Goal: Information Seeking & Learning: Learn about a topic

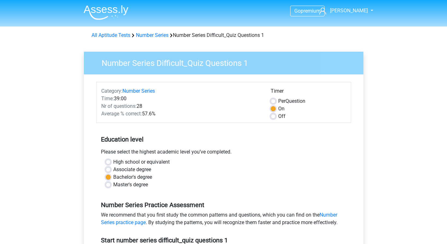
scroll to position [74, 0]
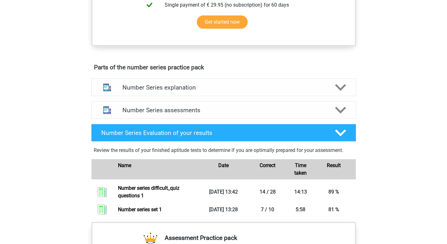
scroll to position [298, 0]
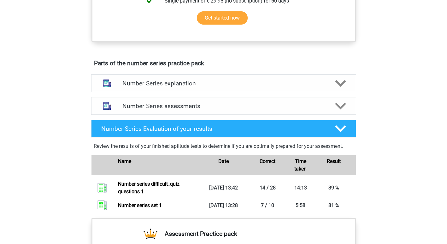
click at [269, 85] on h4 "Number Series explanation" at bounding box center [223, 83] width 203 height 7
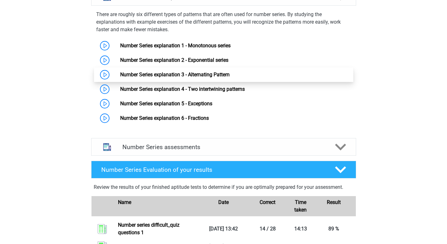
scroll to position [387, 0]
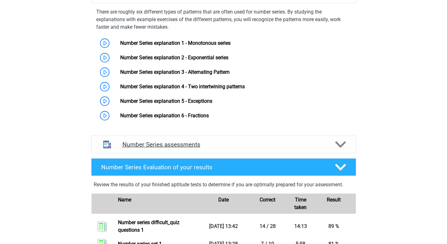
click at [249, 141] on h4 "Number Series assessments" at bounding box center [223, 144] width 203 height 7
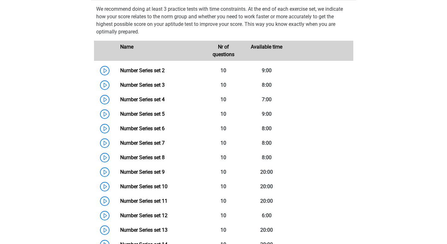
scroll to position [540, 0]
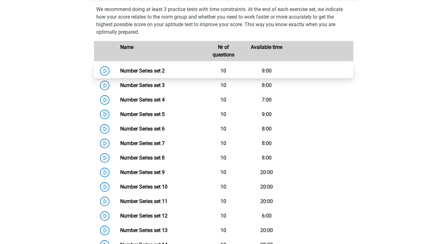
click at [147, 70] on link "Number Series set 2" at bounding box center [142, 71] width 44 height 6
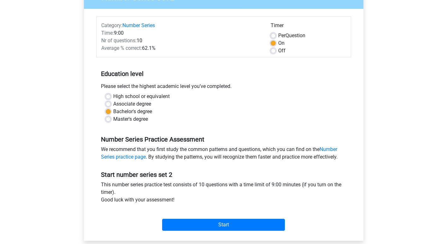
scroll to position [66, 0]
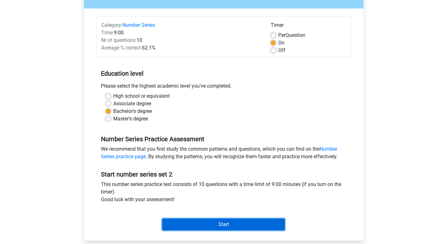
click at [219, 225] on input "Start" at bounding box center [223, 225] width 123 height 12
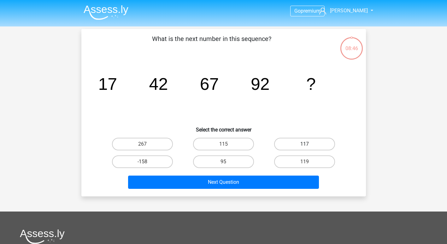
click at [299, 148] on label "117" at bounding box center [304, 144] width 61 height 13
click at [305, 148] on input "117" at bounding box center [307, 146] width 4 height 4
radio input "true"
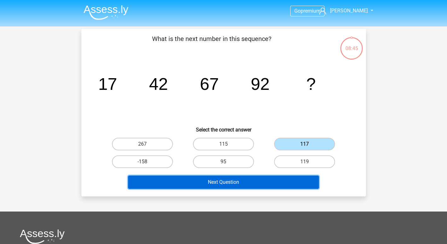
click at [224, 182] on button "Next Question" at bounding box center [223, 182] width 191 height 13
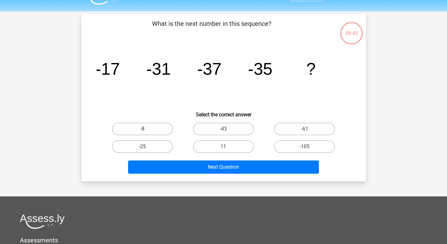
scroll to position [29, 0]
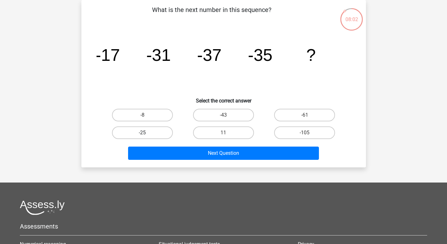
click at [151, 133] on label "-25" at bounding box center [142, 133] width 61 height 13
click at [146, 133] on input "-25" at bounding box center [144, 135] width 4 height 4
radio input "true"
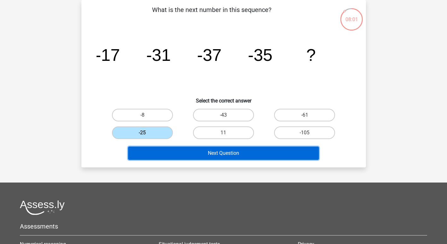
click at [175, 158] on button "Next Question" at bounding box center [223, 153] width 191 height 13
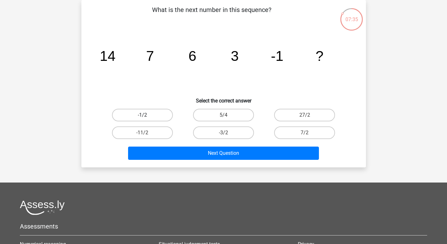
click at [151, 117] on label "-1/2" at bounding box center [142, 115] width 61 height 13
click at [146, 117] on input "-1/2" at bounding box center [144, 117] width 4 height 4
radio input "true"
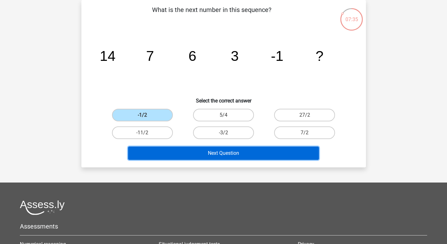
click at [170, 155] on button "Next Question" at bounding box center [223, 153] width 191 height 13
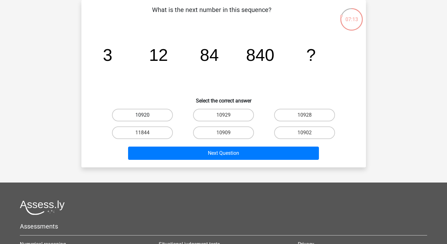
click at [155, 119] on label "10920" at bounding box center [142, 115] width 61 height 13
click at [146, 119] on input "10920" at bounding box center [144, 117] width 4 height 4
radio input "true"
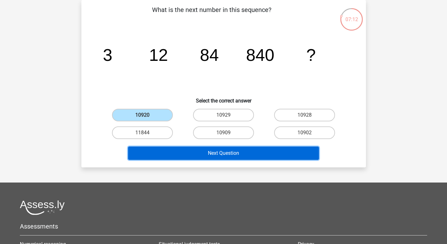
click at [175, 155] on button "Next Question" at bounding box center [223, 153] width 191 height 13
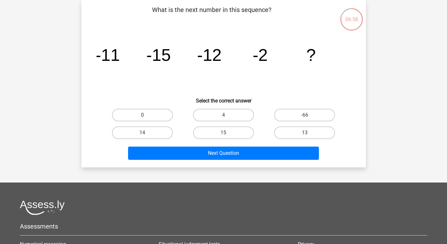
click at [226, 134] on input "15" at bounding box center [225, 135] width 4 height 4
radio input "true"
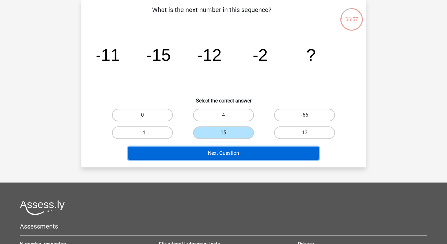
click at [224, 155] on button "Next Question" at bounding box center [223, 153] width 191 height 13
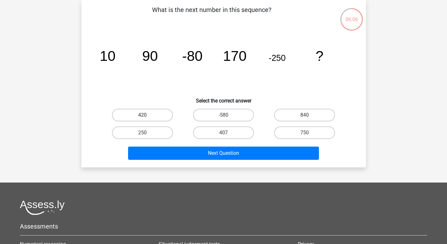
click at [151, 114] on label "420" at bounding box center [142, 115] width 61 height 13
click at [146, 115] on input "420" at bounding box center [144, 117] width 4 height 4
radio input "true"
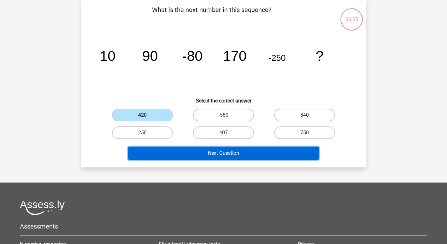
click at [176, 150] on button "Next Question" at bounding box center [223, 153] width 191 height 13
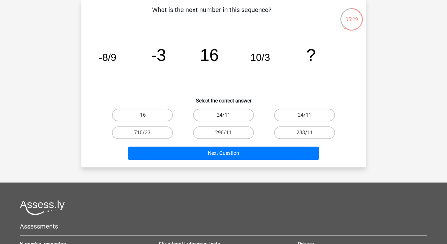
click at [216, 117] on label "24/11" at bounding box center [223, 115] width 61 height 13
click at [223, 117] on input "24/11" at bounding box center [225, 117] width 4 height 4
radio input "true"
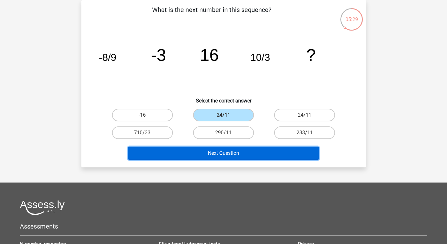
click at [219, 155] on button "Next Question" at bounding box center [223, 153] width 191 height 13
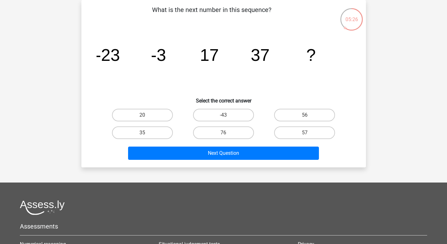
scroll to position [0, 0]
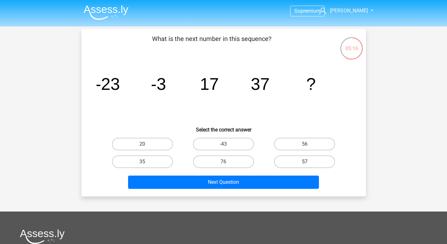
click at [298, 162] on label "57" at bounding box center [304, 162] width 61 height 13
click at [305, 162] on input "57" at bounding box center [307, 164] width 4 height 4
radio input "true"
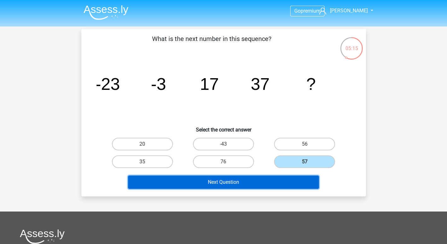
click at [264, 182] on button "Next Question" at bounding box center [223, 182] width 191 height 13
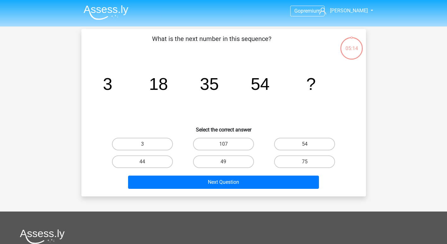
scroll to position [29, 0]
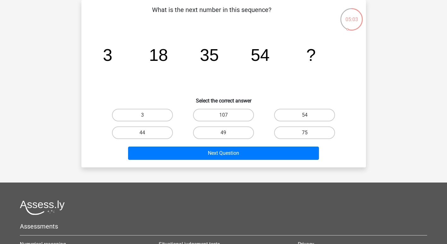
click at [286, 131] on label "75" at bounding box center [304, 133] width 61 height 13
click at [305, 133] on input "75" at bounding box center [307, 135] width 4 height 4
radio input "true"
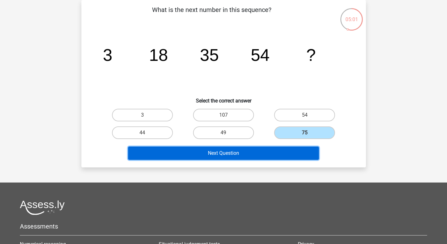
click at [232, 151] on button "Next Question" at bounding box center [223, 153] width 191 height 13
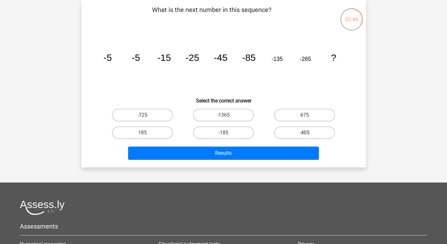
click at [300, 130] on label "-405" at bounding box center [304, 133] width 61 height 13
click at [305, 133] on input "-405" at bounding box center [307, 135] width 4 height 4
radio input "true"
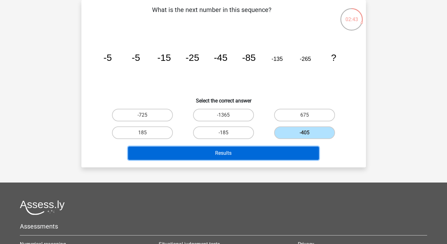
click at [269, 154] on button "Results" at bounding box center [223, 153] width 191 height 13
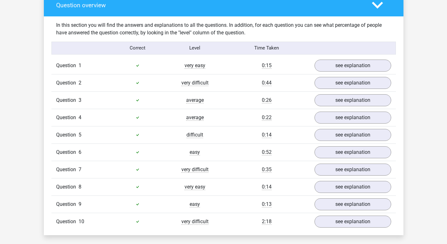
scroll to position [474, 0]
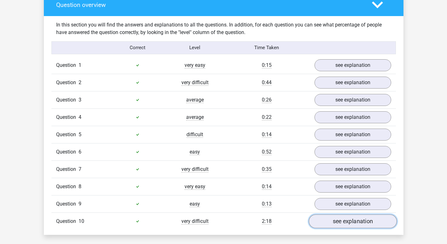
click at [335, 218] on link "see explanation" at bounding box center [353, 222] width 88 height 14
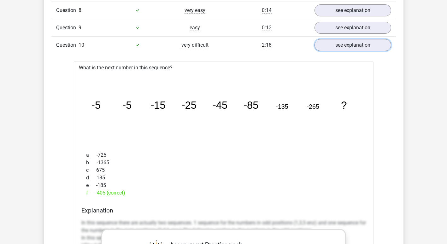
scroll to position [642, 0]
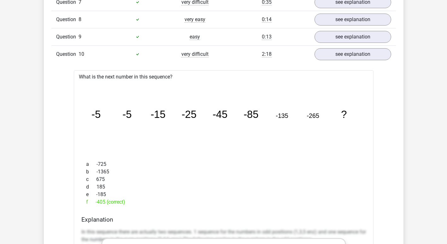
click at [222, 34] on div "easy" at bounding box center [194, 37] width 57 height 8
click at [134, 37] on div at bounding box center [137, 37] width 57 height 8
click at [331, 35] on link "see explanation" at bounding box center [353, 37] width 88 height 14
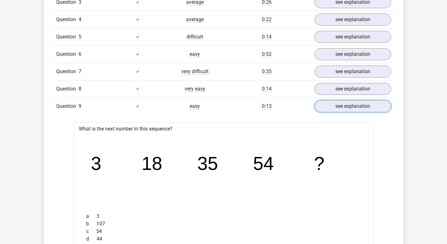
scroll to position [572, 0]
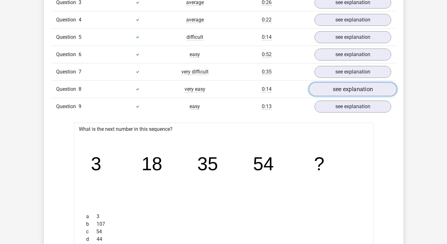
click at [330, 88] on link "see explanation" at bounding box center [353, 89] width 88 height 14
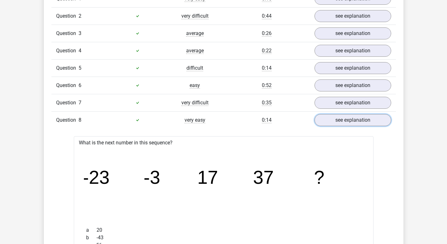
scroll to position [541, 0]
click at [332, 104] on link "see explanation" at bounding box center [353, 103] width 88 height 14
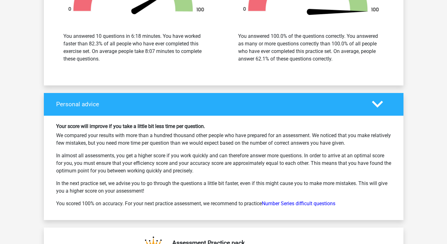
scroll to position [2412, 0]
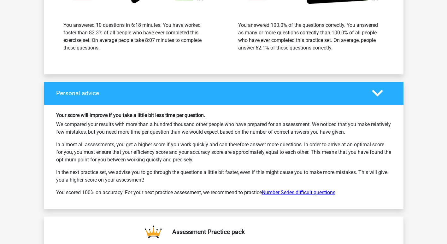
click at [281, 194] on link "Number Series difficult questions" at bounding box center [299, 193] width 74 height 6
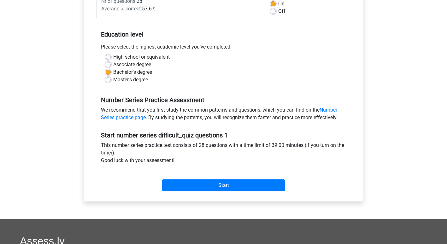
scroll to position [113, 0]
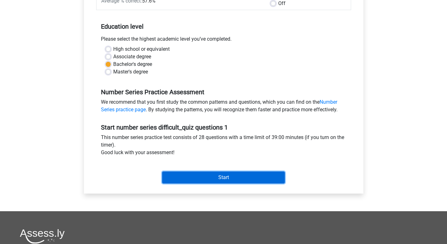
click at [202, 176] on input "Start" at bounding box center [223, 178] width 123 height 12
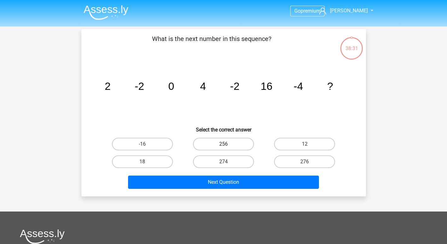
click at [233, 144] on label "256" at bounding box center [223, 144] width 61 height 13
click at [228, 144] on input "256" at bounding box center [225, 146] width 4 height 4
radio input "true"
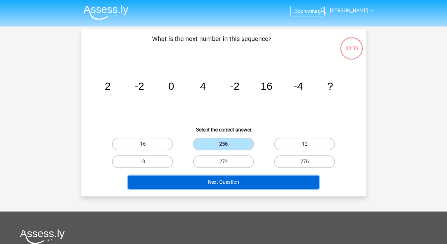
click at [222, 184] on button "Next Question" at bounding box center [223, 182] width 191 height 13
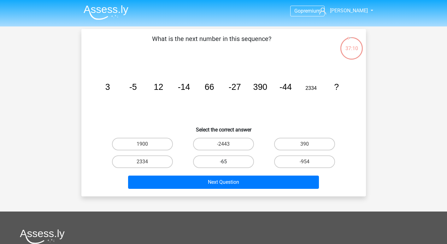
click at [236, 163] on label "-65" at bounding box center [223, 162] width 61 height 13
click at [228, 163] on input "-65" at bounding box center [225, 164] width 4 height 4
radio input "true"
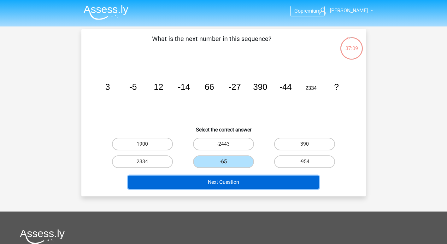
click at [234, 184] on button "Next Question" at bounding box center [223, 182] width 191 height 13
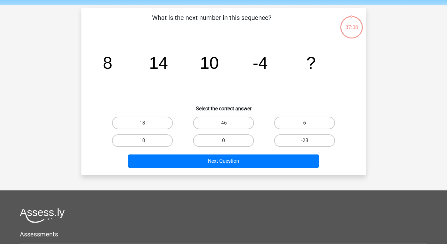
scroll to position [20, 0]
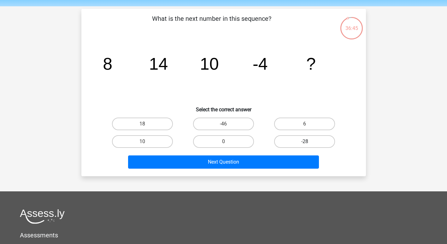
click at [301, 142] on label "-28" at bounding box center [304, 141] width 61 height 13
click at [305, 142] on input "-28" at bounding box center [307, 144] width 4 height 4
radio input "true"
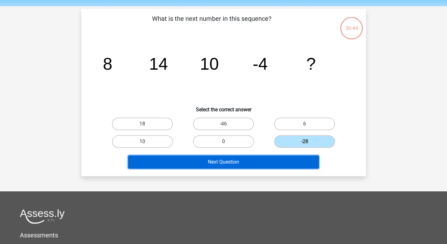
click at [262, 166] on button "Next Question" at bounding box center [223, 162] width 191 height 13
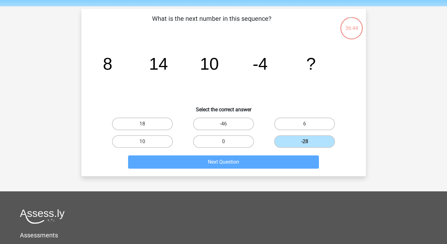
scroll to position [29, 0]
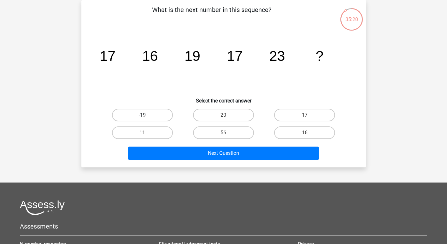
click at [157, 113] on label "-19" at bounding box center [142, 115] width 61 height 13
click at [146, 115] on input "-19" at bounding box center [144, 117] width 4 height 4
radio input "true"
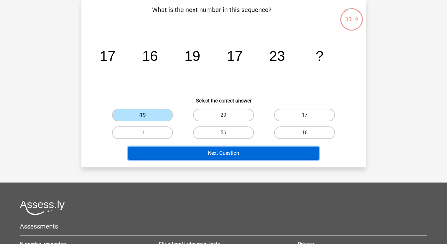
click at [175, 151] on button "Next Question" at bounding box center [223, 153] width 191 height 13
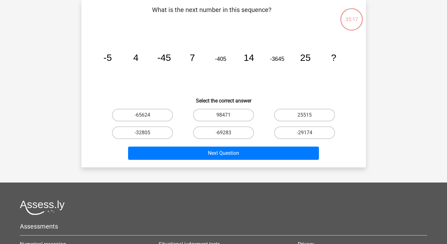
scroll to position [20, 0]
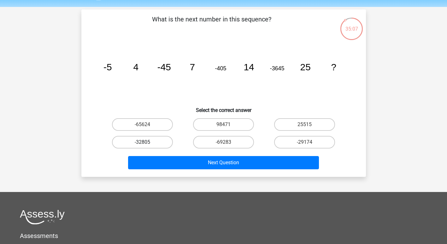
click at [155, 141] on label "-32805" at bounding box center [142, 142] width 61 height 13
click at [146, 142] on input "-32805" at bounding box center [144, 144] width 4 height 4
radio input "true"
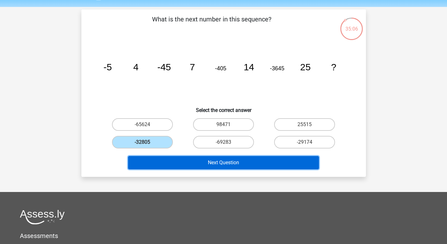
click at [172, 165] on button "Next Question" at bounding box center [223, 162] width 191 height 13
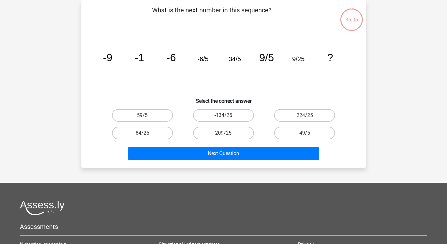
scroll to position [29, 0]
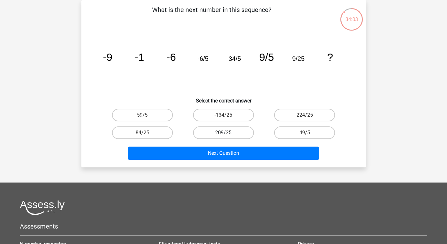
click at [232, 132] on label "209/25" at bounding box center [223, 133] width 61 height 13
click at [228, 133] on input "209/25" at bounding box center [225, 135] width 4 height 4
radio input "true"
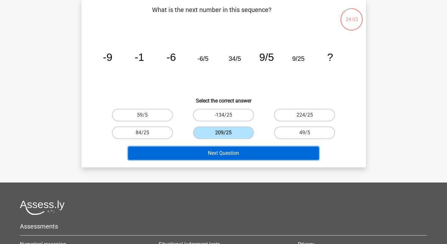
click at [229, 159] on button "Next Question" at bounding box center [223, 153] width 191 height 13
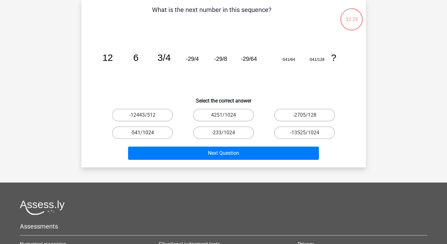
click at [150, 133] on label "-541/1024" at bounding box center [142, 133] width 61 height 13
click at [146, 133] on input "-541/1024" at bounding box center [144, 135] width 4 height 4
radio input "true"
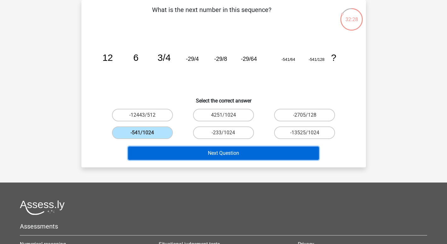
click at [169, 158] on button "Next Question" at bounding box center [223, 153] width 191 height 13
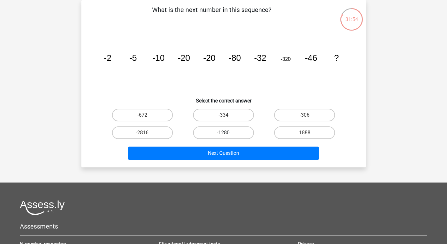
click at [234, 130] on label "-1280" at bounding box center [223, 133] width 61 height 13
click at [228, 133] on input "-1280" at bounding box center [225, 135] width 4 height 4
radio input "true"
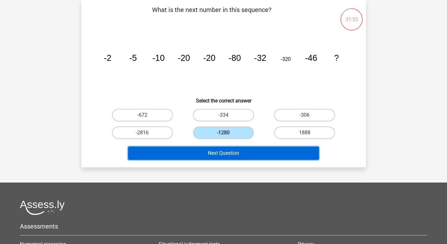
click at [235, 155] on button "Next Question" at bounding box center [223, 153] width 191 height 13
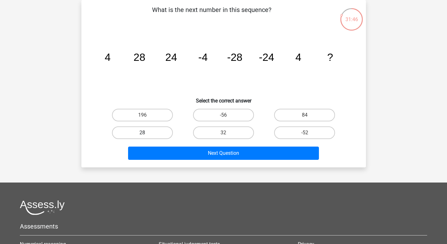
click at [152, 134] on label "28" at bounding box center [142, 133] width 61 height 13
click at [146, 134] on input "28" at bounding box center [144, 135] width 4 height 4
radio input "true"
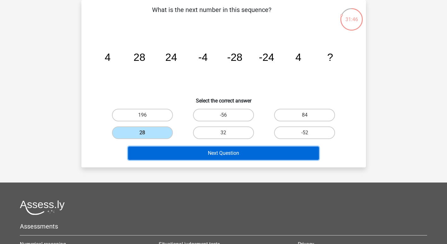
click at [165, 157] on button "Next Question" at bounding box center [223, 153] width 191 height 13
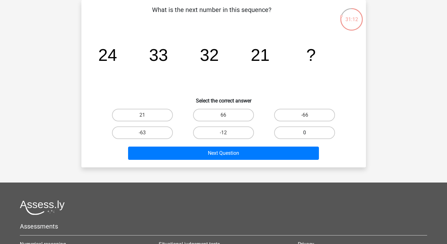
click at [294, 131] on label "0" at bounding box center [304, 133] width 61 height 13
click at [305, 133] on input "0" at bounding box center [307, 135] width 4 height 4
radio input "true"
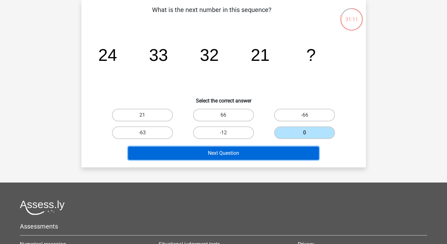
click at [240, 151] on button "Next Question" at bounding box center [223, 153] width 191 height 13
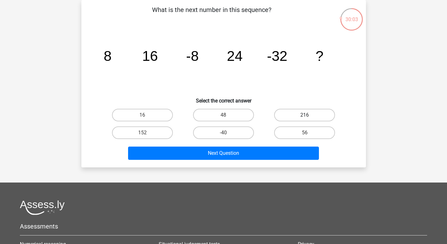
click at [287, 119] on label "216" at bounding box center [304, 115] width 61 height 13
click at [305, 119] on input "216" at bounding box center [307, 117] width 4 height 4
radio input "true"
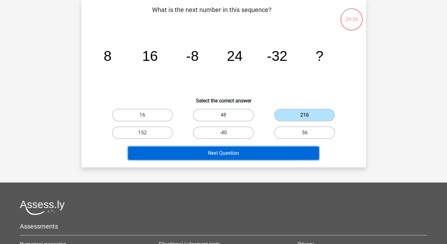
click at [256, 157] on button "Next Question" at bounding box center [223, 153] width 191 height 13
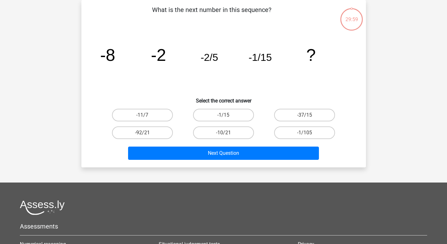
scroll to position [0, 0]
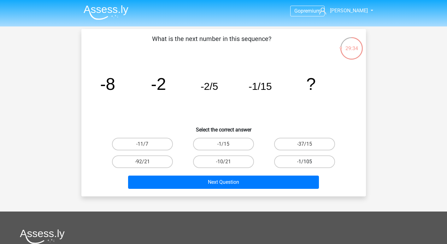
click at [289, 159] on label "-1/105" at bounding box center [304, 162] width 61 height 13
click at [305, 162] on input "-1/105" at bounding box center [307, 164] width 4 height 4
radio input "true"
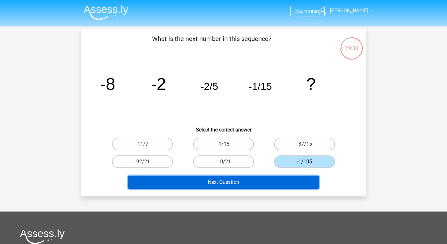
click at [238, 184] on button "Next Question" at bounding box center [223, 182] width 191 height 13
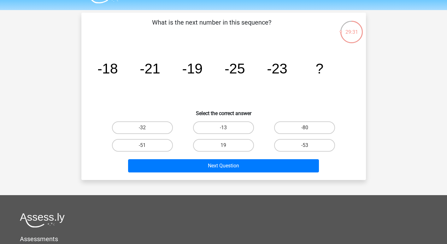
scroll to position [12, 0]
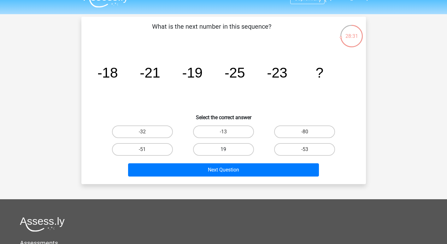
click at [212, 149] on label "19" at bounding box center [223, 149] width 61 height 13
click at [223, 150] on input "19" at bounding box center [225, 152] width 4 height 4
radio input "true"
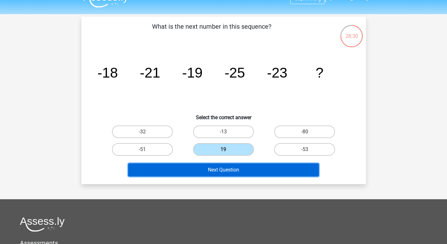
click at [217, 167] on button "Next Question" at bounding box center [223, 169] width 191 height 13
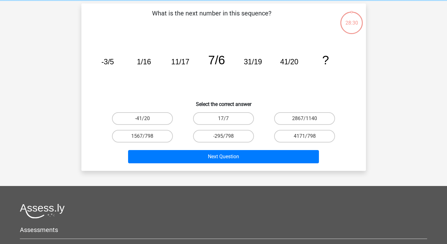
scroll to position [29, 0]
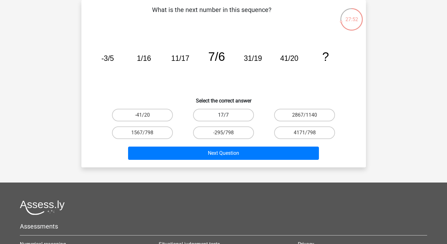
click at [216, 116] on label "17/7" at bounding box center [223, 115] width 61 height 13
click at [223, 116] on input "17/7" at bounding box center [225, 117] width 4 height 4
radio input "true"
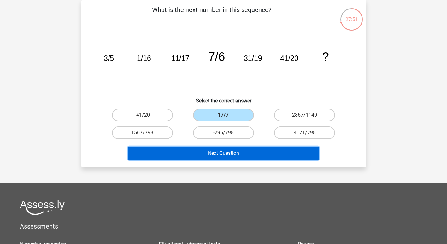
click at [217, 154] on button "Next Question" at bounding box center [223, 153] width 191 height 13
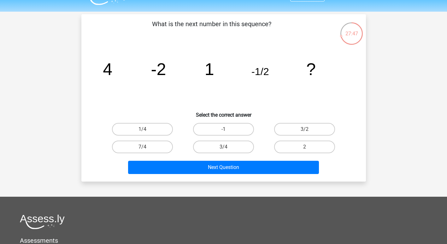
scroll to position [14, 0]
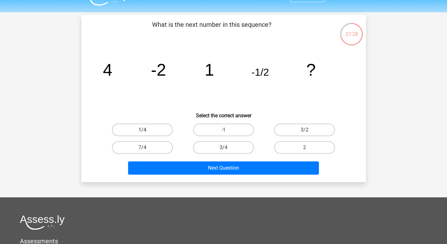
click at [152, 132] on label "1/4" at bounding box center [142, 130] width 61 height 13
click at [146, 132] on input "1/4" at bounding box center [144, 132] width 4 height 4
radio input "true"
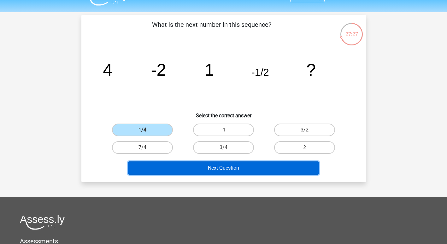
click at [170, 169] on button "Next Question" at bounding box center [223, 168] width 191 height 13
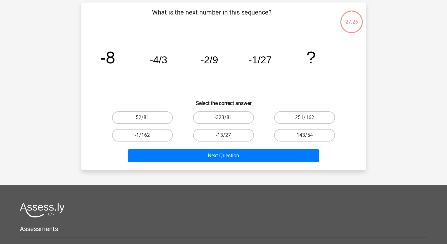
scroll to position [29, 0]
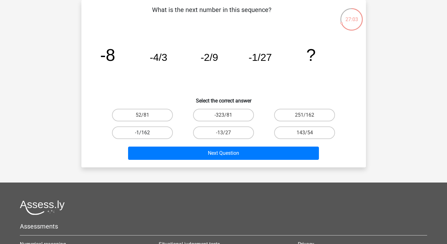
click at [157, 132] on label "-1/162" at bounding box center [142, 133] width 61 height 13
click at [146, 133] on input "-1/162" at bounding box center [144, 135] width 4 height 4
radio input "true"
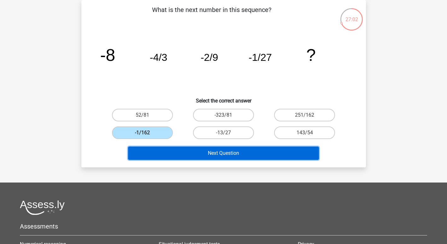
click at [173, 157] on button "Next Question" at bounding box center [223, 153] width 191 height 13
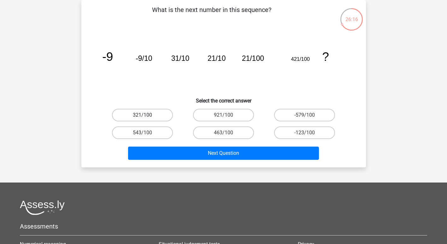
click at [157, 112] on label "321/100" at bounding box center [142, 115] width 61 height 13
click at [146, 115] on input "321/100" at bounding box center [144, 117] width 4 height 4
radio input "true"
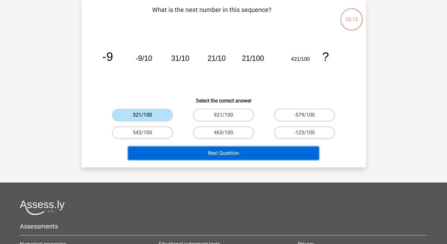
click at [169, 151] on button "Next Question" at bounding box center [223, 153] width 191 height 13
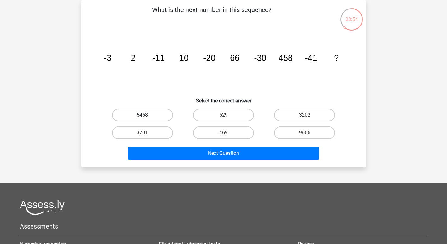
click at [148, 115] on label "5458" at bounding box center [142, 115] width 61 height 13
click at [146, 115] on input "5458" at bounding box center [144, 117] width 4 height 4
radio input "true"
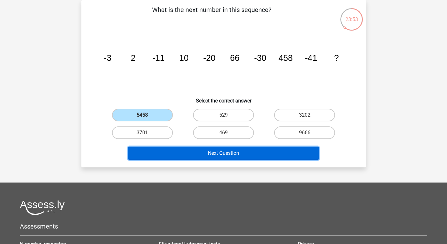
click at [178, 152] on button "Next Question" at bounding box center [223, 153] width 191 height 13
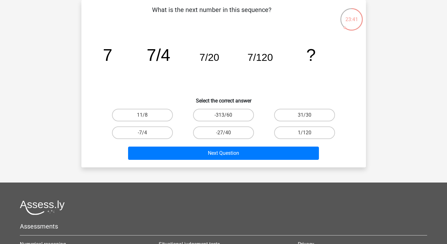
click at [305, 133] on input "1/120" at bounding box center [307, 135] width 4 height 4
radio input "true"
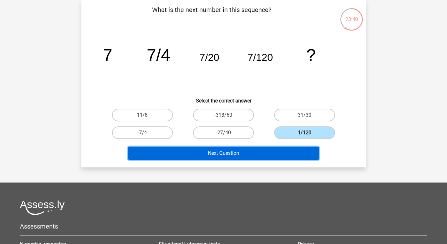
click at [257, 155] on button "Next Question" at bounding box center [223, 153] width 191 height 13
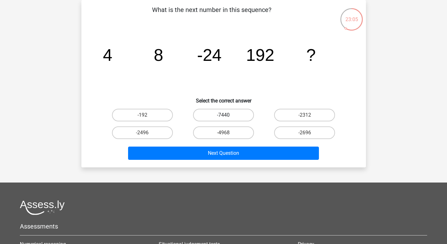
click at [215, 116] on label "-7440" at bounding box center [223, 115] width 61 height 13
click at [223, 116] on input "-7440" at bounding box center [225, 117] width 4 height 4
radio input "true"
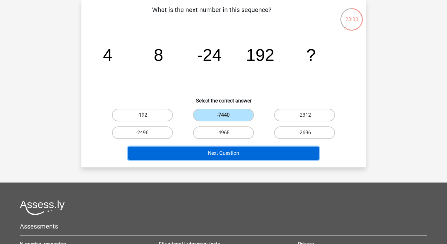
click at [205, 156] on button "Next Question" at bounding box center [223, 153] width 191 height 13
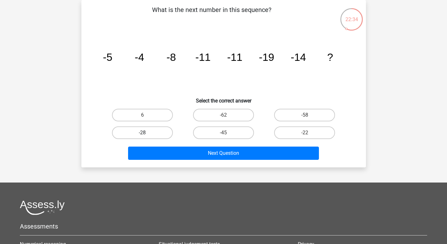
click at [141, 131] on label "-28" at bounding box center [142, 133] width 61 height 13
click at [142, 133] on input "-28" at bounding box center [144, 135] width 4 height 4
radio input "true"
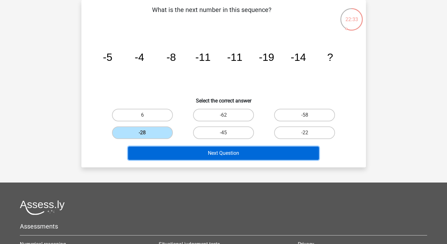
click at [155, 150] on button "Next Question" at bounding box center [223, 153] width 191 height 13
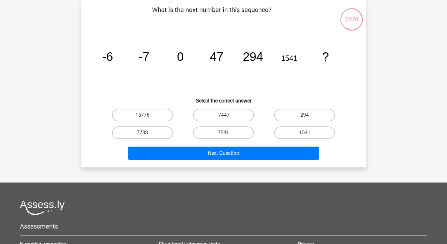
scroll to position [8, 0]
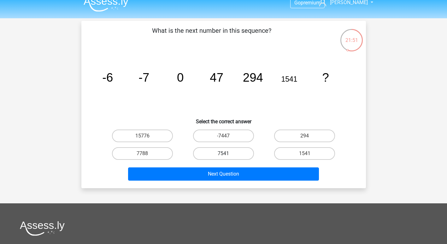
click at [210, 154] on label "7541" at bounding box center [223, 153] width 61 height 13
click at [223, 154] on input "7541" at bounding box center [225, 156] width 4 height 4
radio input "true"
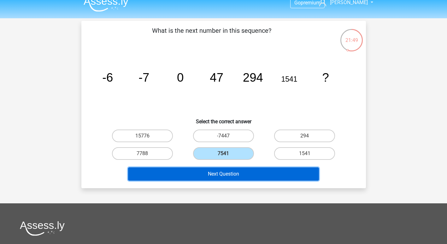
click at [216, 178] on button "Next Question" at bounding box center [223, 174] width 191 height 13
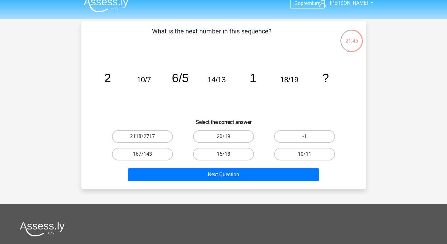
scroll to position [7, 0]
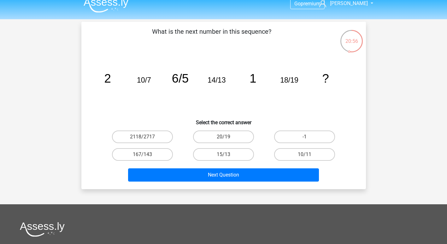
drag, startPoint x: 144, startPoint y: 81, endPoint x: 142, endPoint y: 92, distance: 10.6
click at [142, 92] on icon "image/svg+xml 2 10/7 6/5 14/13 1 18/19 ?" at bounding box center [224, 83] width 254 height 64
click at [152, 156] on label "167/143" at bounding box center [142, 154] width 61 height 13
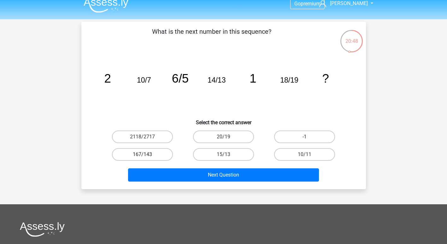
click at [146, 156] on input "167/143" at bounding box center [144, 157] width 4 height 4
radio input "true"
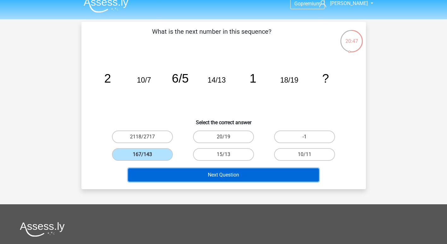
click at [162, 175] on button "Next Question" at bounding box center [223, 175] width 191 height 13
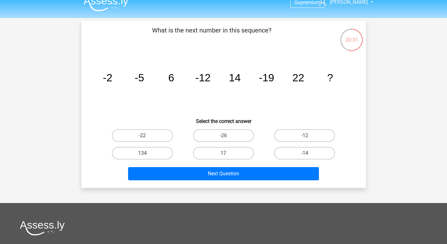
scroll to position [0, 0]
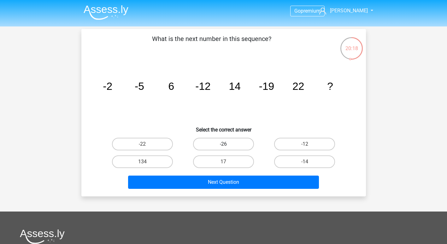
click at [215, 147] on label "-26" at bounding box center [223, 144] width 61 height 13
click at [223, 147] on input "-26" at bounding box center [225, 146] width 4 height 4
radio input "true"
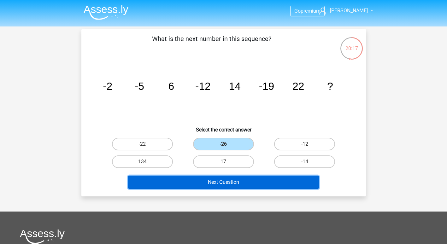
click at [211, 181] on button "Next Question" at bounding box center [223, 182] width 191 height 13
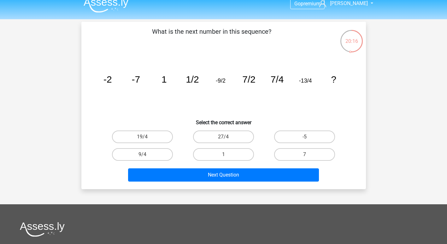
scroll to position [7, 0]
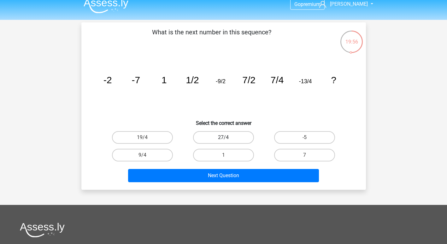
click at [212, 136] on label "27/4" at bounding box center [223, 137] width 61 height 13
click at [223, 138] on input "27/4" at bounding box center [225, 140] width 4 height 4
radio input "true"
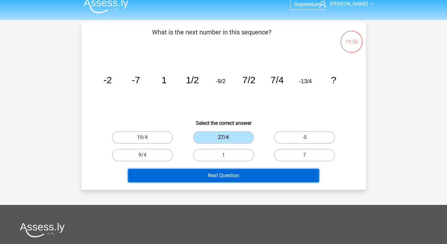
click at [210, 179] on button "Next Question" at bounding box center [223, 175] width 191 height 13
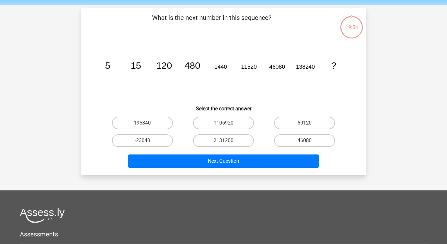
scroll to position [29, 0]
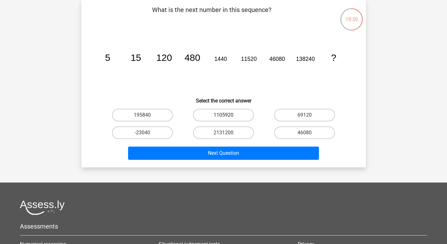
click at [218, 119] on label "1105920" at bounding box center [223, 115] width 61 height 13
click at [223, 119] on input "1105920" at bounding box center [225, 117] width 4 height 4
radio input "true"
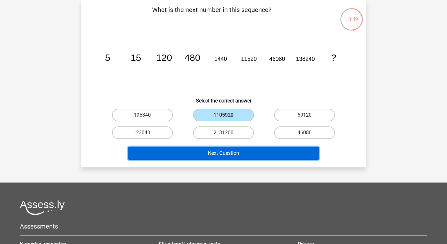
click at [215, 154] on button "Next Question" at bounding box center [223, 153] width 191 height 13
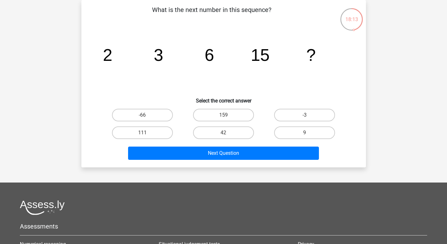
click at [226, 136] on input "42" at bounding box center [225, 135] width 4 height 4
radio input "true"
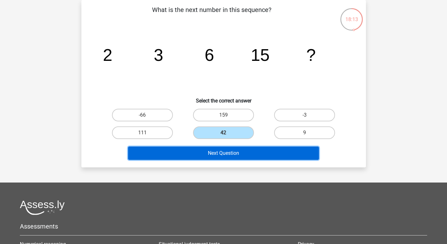
click at [222, 157] on button "Next Question" at bounding box center [223, 153] width 191 height 13
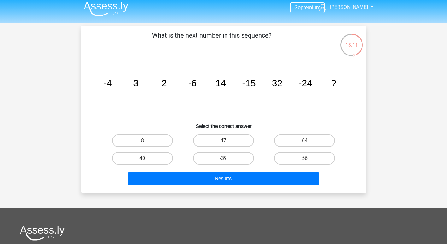
scroll to position [0, 0]
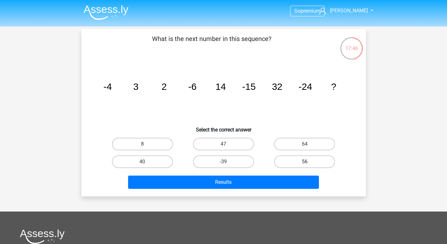
click at [288, 161] on label "56" at bounding box center [304, 162] width 61 height 13
click at [305, 162] on input "56" at bounding box center [307, 164] width 4 height 4
radio input "true"
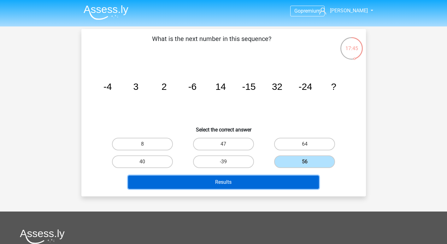
click at [247, 185] on button "Results" at bounding box center [223, 182] width 191 height 13
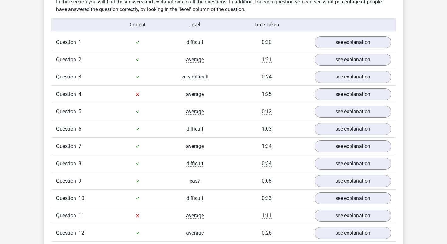
scroll to position [492, 0]
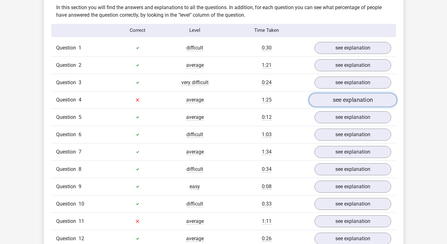
click at [323, 99] on link "see explanation" at bounding box center [353, 100] width 88 height 14
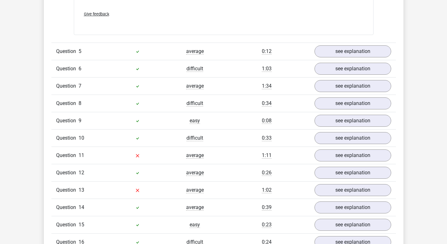
scroll to position [947, 0]
click at [264, 72] on div "1:03" at bounding box center [267, 69] width 86 height 8
click at [203, 72] on span "difficult" at bounding box center [195, 68] width 17 height 6
click at [190, 70] on span "difficult" at bounding box center [195, 68] width 17 height 6
click at [368, 72] on link "see explanation" at bounding box center [353, 69] width 88 height 14
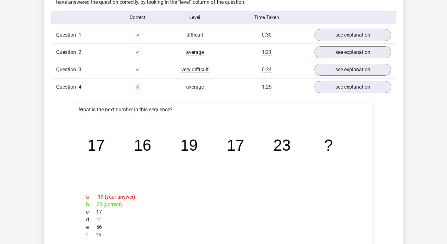
scroll to position [504, 0]
click at [330, 88] on link "see explanation" at bounding box center [353, 87] width 88 height 14
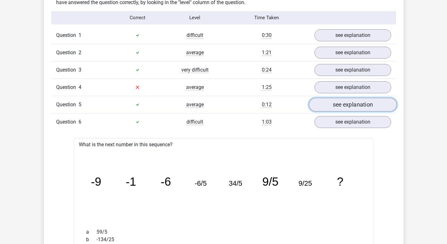
click at [327, 107] on link "see explanation" at bounding box center [353, 105] width 88 height 14
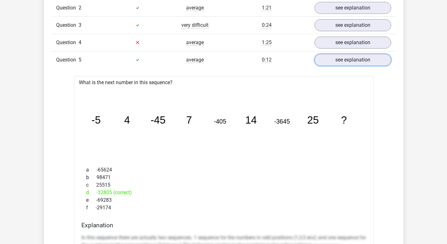
scroll to position [554, 0]
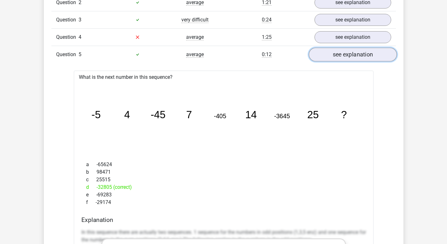
click at [336, 54] on link "see explanation" at bounding box center [353, 55] width 88 height 14
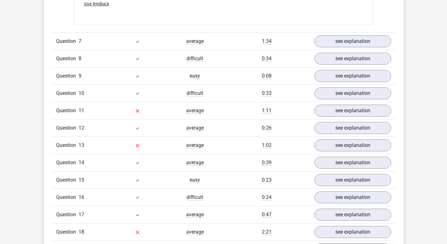
scroll to position [992, 0]
click at [347, 110] on link "see explanation" at bounding box center [353, 111] width 88 height 14
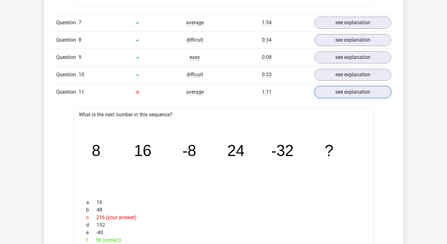
scroll to position [1010, 0]
click at [339, 94] on link "see explanation" at bounding box center [353, 93] width 88 height 14
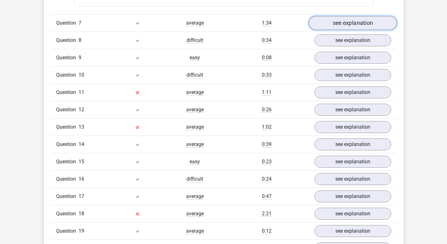
click at [354, 21] on link "see explanation" at bounding box center [353, 23] width 88 height 14
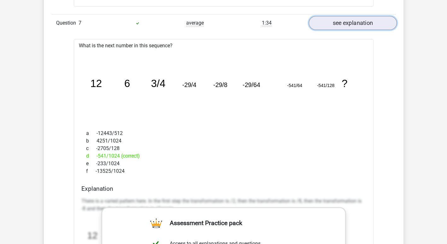
click at [354, 21] on link "see explanation" at bounding box center [353, 23] width 88 height 14
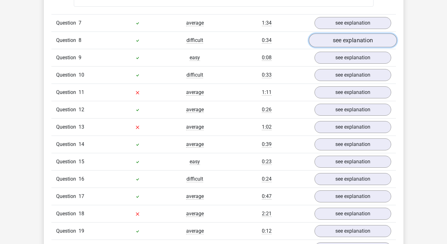
click at [350, 40] on link "see explanation" at bounding box center [353, 41] width 88 height 14
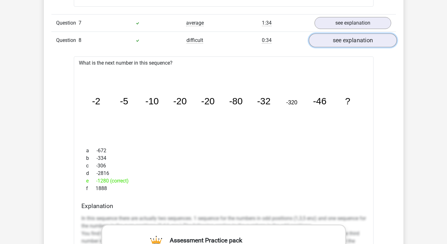
click at [350, 40] on link "see explanation" at bounding box center [353, 41] width 88 height 14
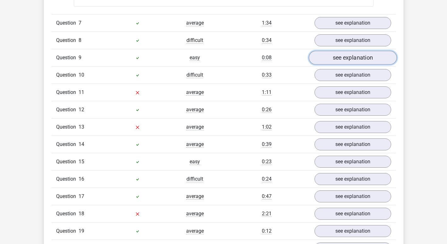
click at [346, 61] on link "see explanation" at bounding box center [353, 58] width 88 height 14
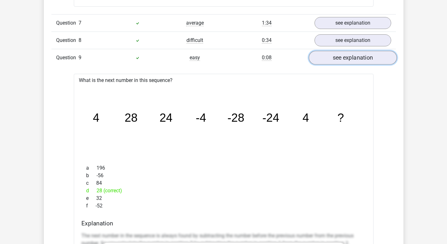
click at [346, 61] on link "see explanation" at bounding box center [353, 58] width 88 height 14
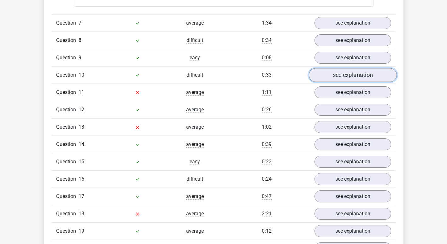
click at [343, 79] on link "see explanation" at bounding box center [353, 75] width 88 height 14
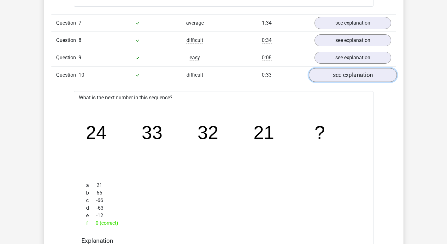
click at [343, 79] on link "see explanation" at bounding box center [353, 75] width 88 height 14
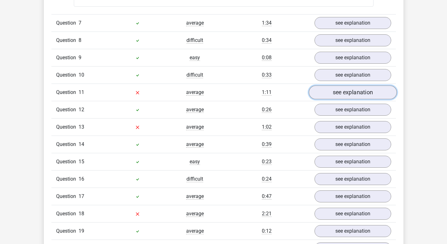
click at [346, 95] on link "see explanation" at bounding box center [353, 93] width 88 height 14
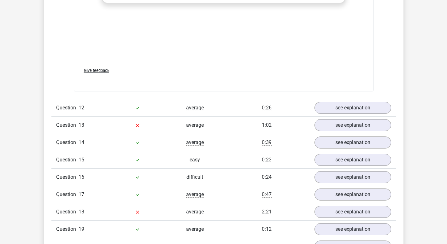
scroll to position [1402, 0]
click at [355, 107] on link "see explanation" at bounding box center [353, 107] width 88 height 14
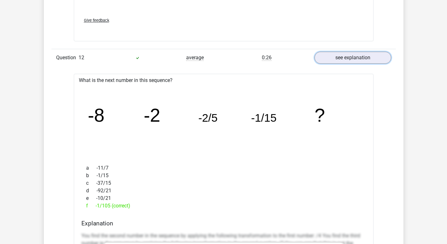
scroll to position [1450, 0]
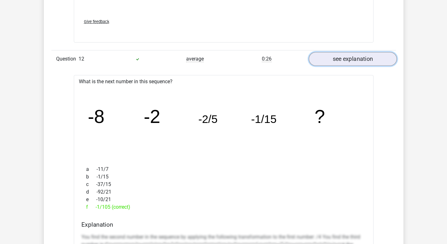
click at [358, 59] on link "see explanation" at bounding box center [353, 59] width 88 height 14
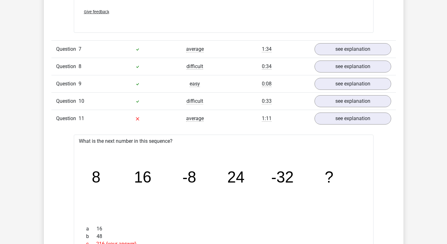
scroll to position [980, 0]
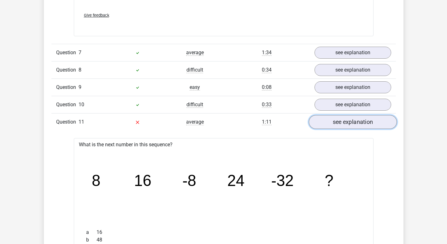
click at [348, 121] on link "see explanation" at bounding box center [353, 123] width 88 height 14
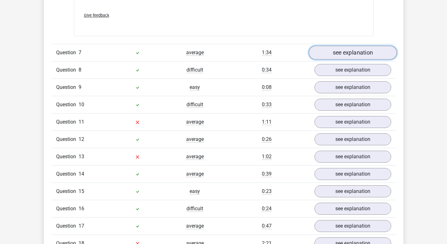
click at [353, 53] on link "see explanation" at bounding box center [353, 53] width 88 height 14
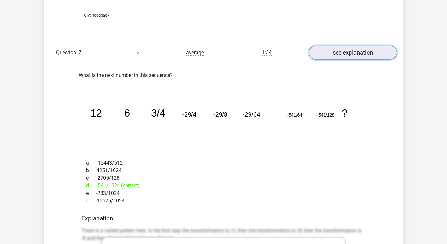
click at [353, 53] on link "see explanation" at bounding box center [353, 53] width 88 height 14
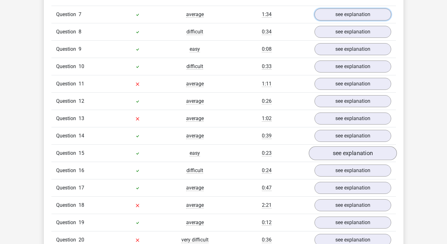
scroll to position [1019, 0]
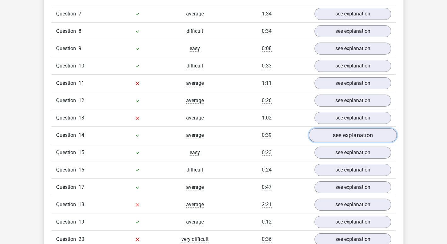
click at [347, 137] on link "see explanation" at bounding box center [353, 136] width 88 height 14
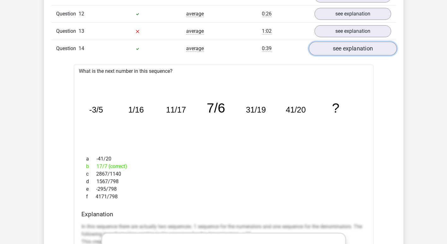
scroll to position [1106, 0]
click at [347, 48] on link "see explanation" at bounding box center [353, 48] width 88 height 14
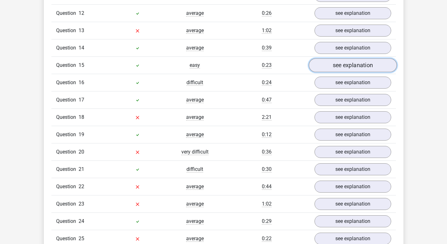
click at [348, 65] on link "see explanation" at bounding box center [353, 66] width 88 height 14
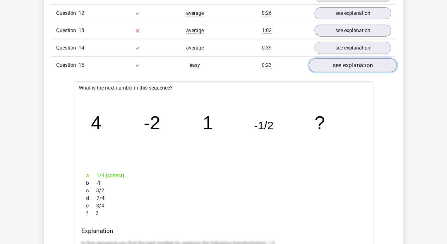
click at [348, 63] on link "see explanation" at bounding box center [353, 66] width 88 height 14
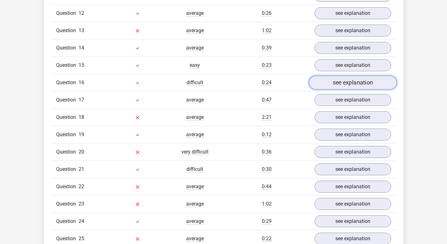
click at [347, 81] on link "see explanation" at bounding box center [353, 83] width 88 height 14
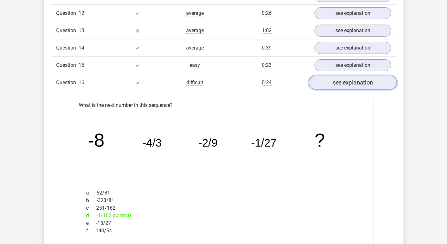
click at [347, 81] on link "see explanation" at bounding box center [353, 83] width 88 height 14
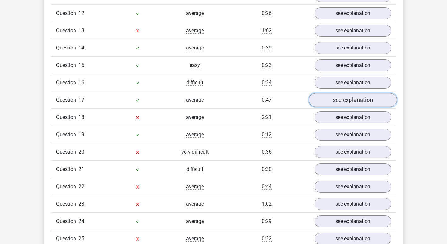
click at [347, 98] on link "see explanation" at bounding box center [353, 100] width 88 height 14
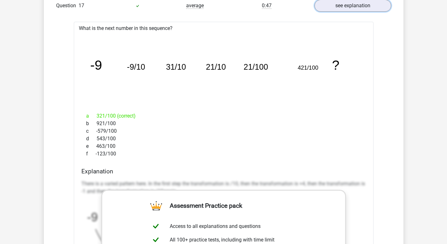
scroll to position [1200, 0]
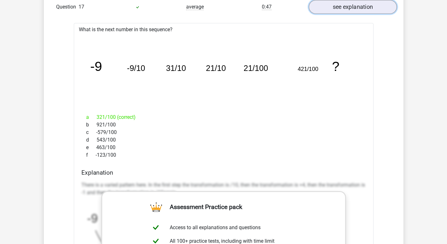
click at [362, 4] on link "see explanation" at bounding box center [353, 7] width 88 height 14
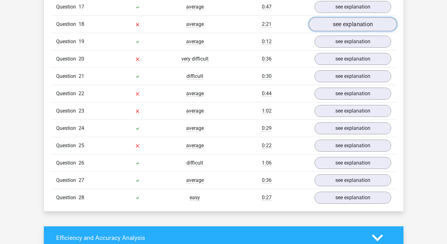
click at [329, 26] on link "see explanation" at bounding box center [353, 25] width 88 height 14
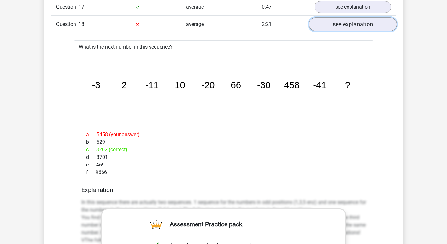
click at [353, 22] on link "see explanation" at bounding box center [353, 25] width 88 height 14
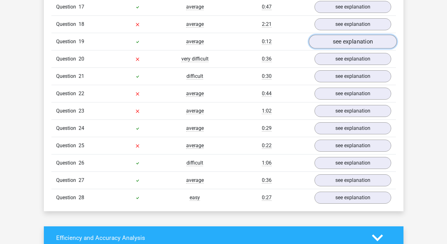
click at [338, 45] on link "see explanation" at bounding box center [353, 42] width 88 height 14
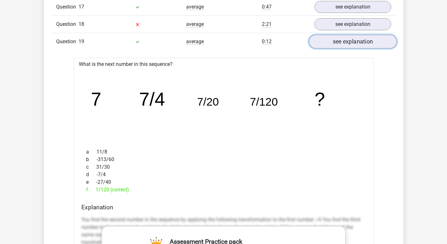
click at [338, 45] on link "see explanation" at bounding box center [353, 42] width 88 height 14
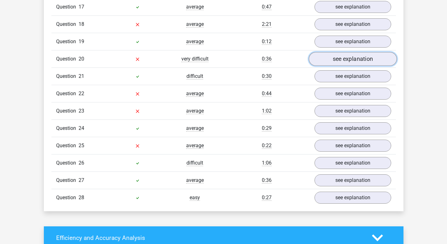
click at [336, 60] on link "see explanation" at bounding box center [353, 59] width 88 height 14
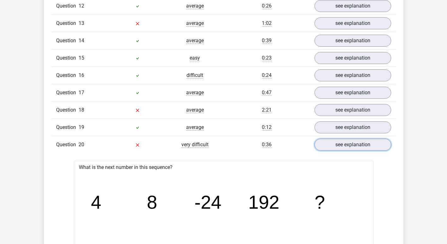
scroll to position [1110, 0]
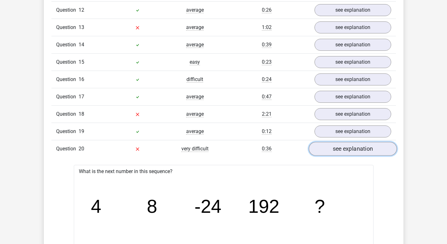
click at [340, 150] on link "see explanation" at bounding box center [353, 149] width 88 height 14
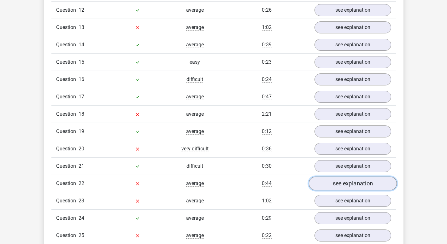
click at [354, 185] on link "see explanation" at bounding box center [353, 184] width 88 height 14
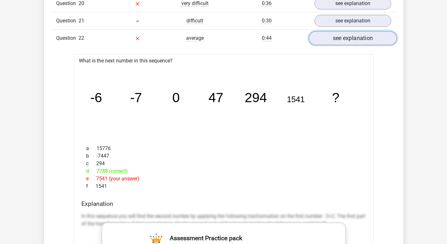
scroll to position [1262, 0]
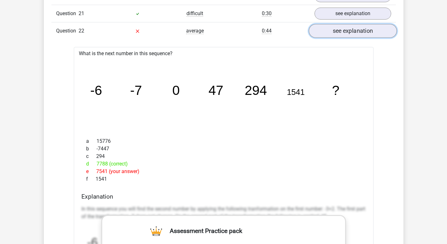
click at [351, 32] on link "see explanation" at bounding box center [353, 31] width 88 height 14
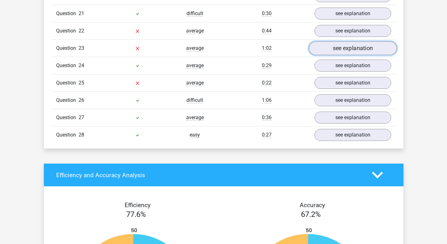
click at [353, 47] on link "see explanation" at bounding box center [353, 49] width 88 height 14
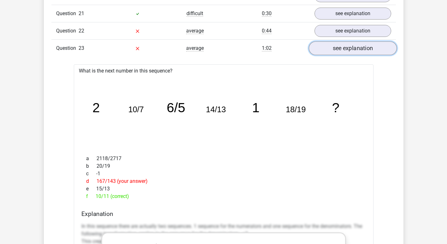
click at [353, 47] on link "see explanation" at bounding box center [353, 49] width 88 height 14
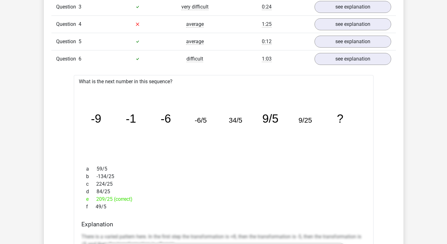
scroll to position [567, 0]
click at [360, 61] on link "see explanation" at bounding box center [353, 59] width 88 height 14
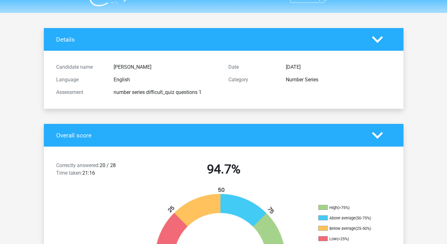
scroll to position [0, 0]
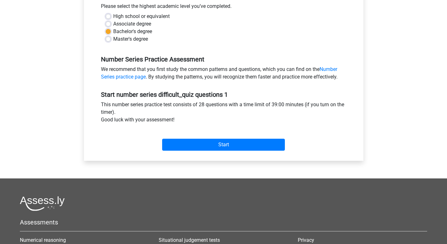
scroll to position [159, 0]
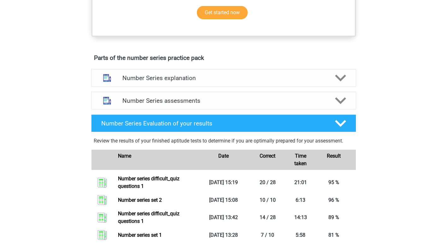
scroll to position [304, 0]
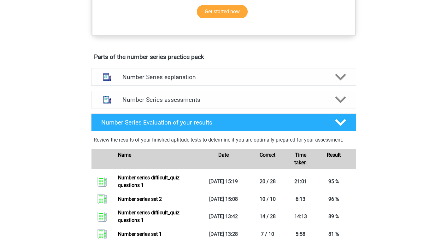
click at [240, 124] on h4 "Number Series Evaluation of your results" at bounding box center [213, 122] width 224 height 7
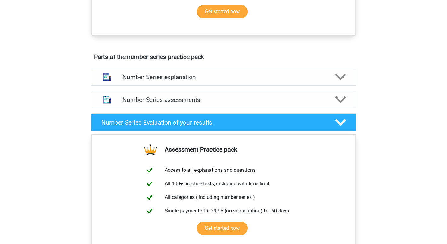
click at [240, 124] on h4 "Number Series Evaluation of your results" at bounding box center [213, 122] width 224 height 7
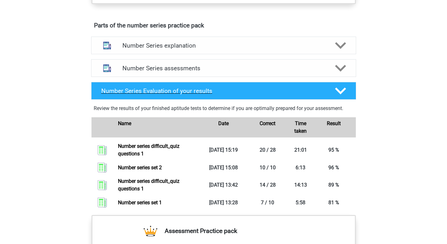
scroll to position [336, 0]
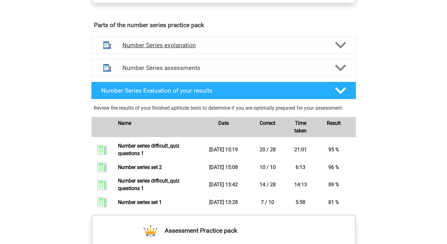
click at [209, 40] on div "Number Series explanation" at bounding box center [223, 45] width 265 height 18
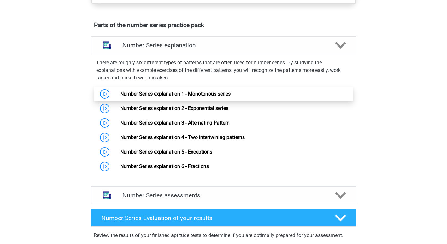
click at [120, 95] on link "Number Series explanation 1 - Monotonous series" at bounding box center [175, 94] width 110 height 6
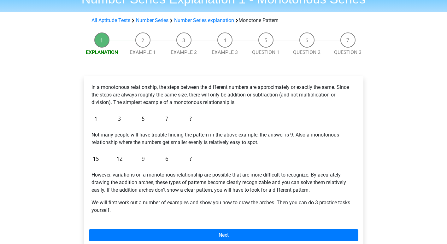
scroll to position [34, 0]
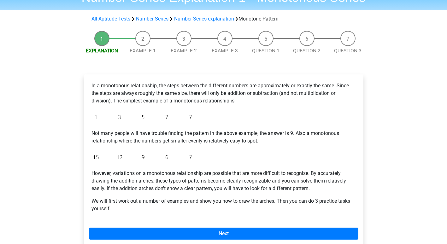
click at [143, 36] on li "Example 1" at bounding box center [142, 43] width 41 height 24
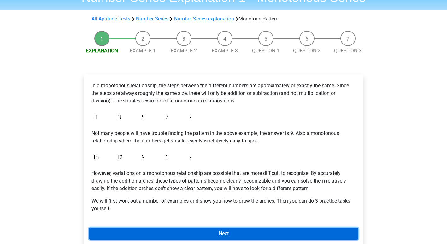
click at [210, 233] on link "Next" at bounding box center [224, 234] width 270 height 12
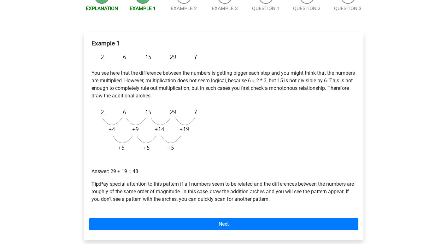
scroll to position [76, 0]
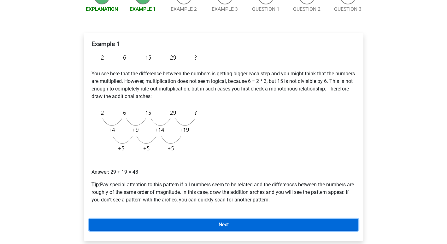
click at [215, 223] on link "Next" at bounding box center [224, 225] width 270 height 12
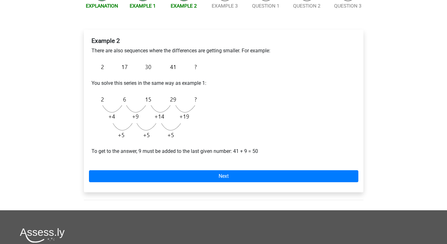
scroll to position [82, 0]
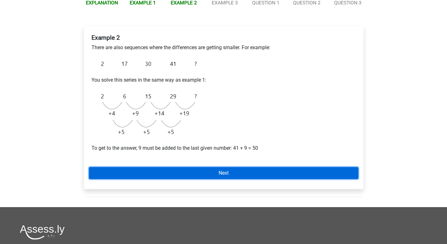
click at [203, 169] on link "Next" at bounding box center [224, 173] width 270 height 12
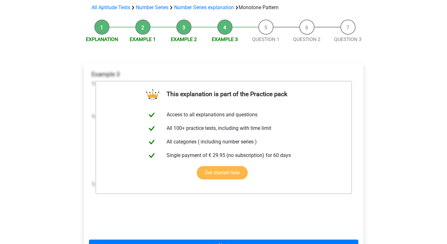
scroll to position [74, 0]
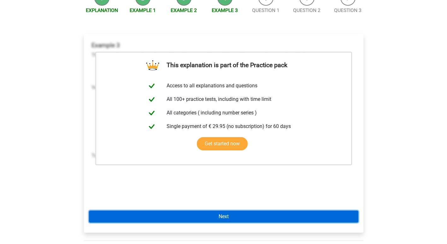
click at [219, 217] on link "Next" at bounding box center [224, 217] width 270 height 12
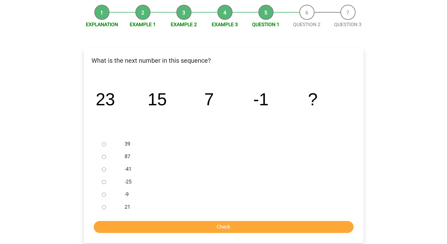
scroll to position [61, 0]
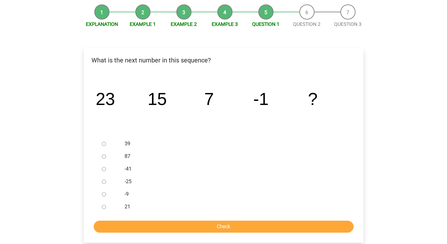
click at [104, 194] on input "-9" at bounding box center [104, 195] width 4 height 4
radio input "true"
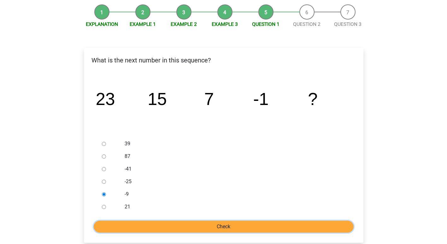
click at [135, 223] on input "Check" at bounding box center [224, 227] width 260 height 12
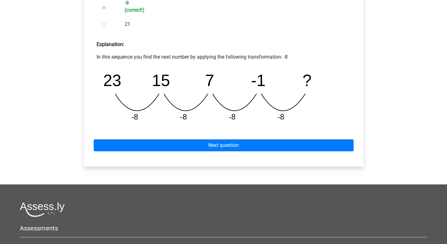
scroll to position [255, 0]
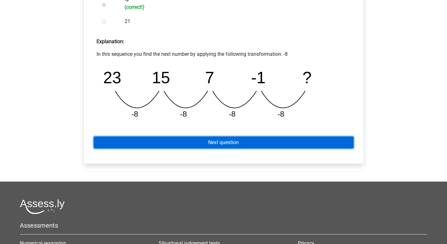
click at [158, 141] on link "Next question" at bounding box center [224, 143] width 260 height 12
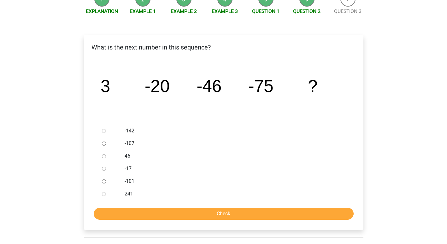
scroll to position [76, 0]
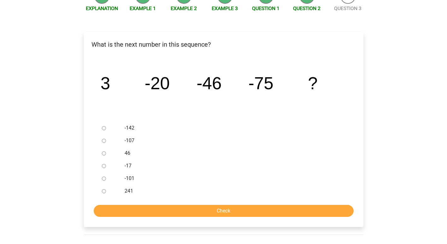
click at [102, 141] on input "-107" at bounding box center [104, 141] width 4 height 4
radio input "true"
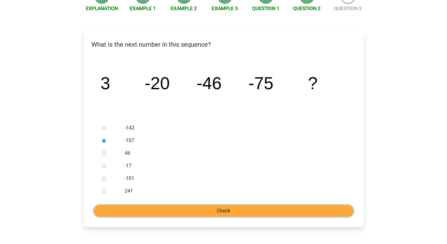
click at [142, 211] on input "Check" at bounding box center [224, 211] width 260 height 12
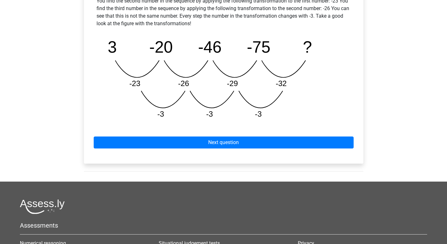
scroll to position [308, 0]
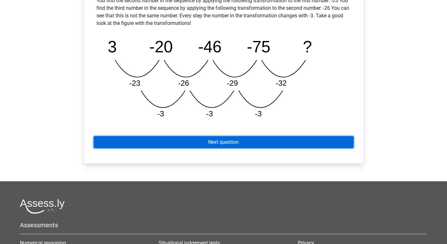
click at [167, 141] on link "Next question" at bounding box center [224, 142] width 260 height 12
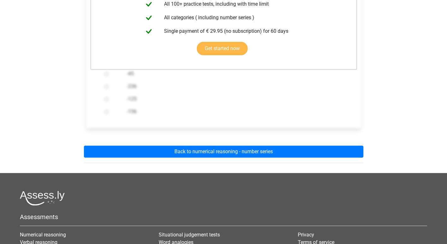
scroll to position [159, 0]
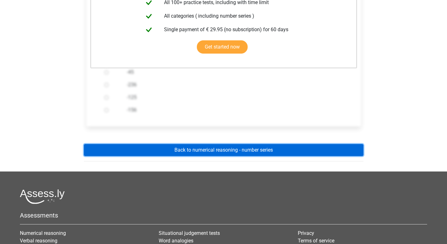
click at [219, 152] on link "Back to numerical reasoning - number series" at bounding box center [224, 150] width 280 height 12
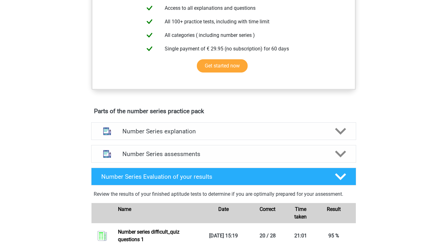
scroll to position [250, 0]
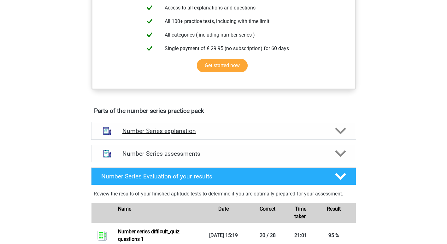
click at [215, 130] on h4 "Number Series explanation" at bounding box center [223, 130] width 203 height 7
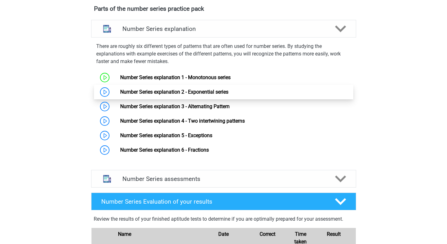
scroll to position [360, 0]
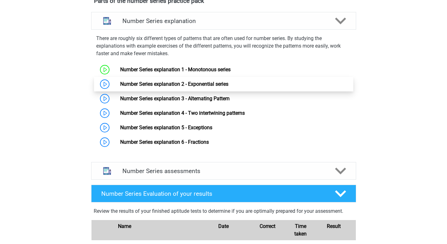
click at [191, 83] on link "Number Series explanation 2 - Exponential series" at bounding box center [174, 84] width 108 height 6
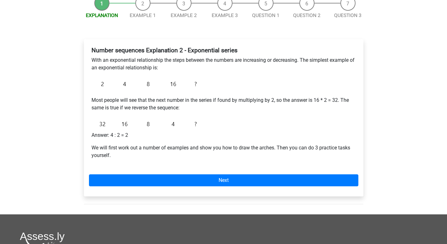
scroll to position [82, 0]
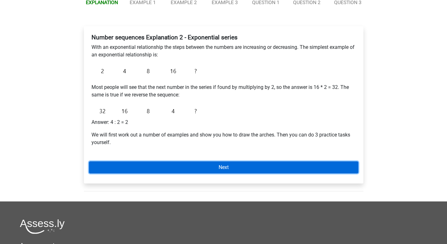
click at [199, 169] on link "Next" at bounding box center [224, 168] width 270 height 12
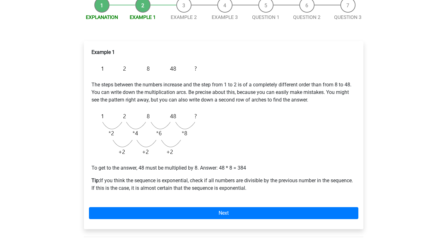
scroll to position [68, 0]
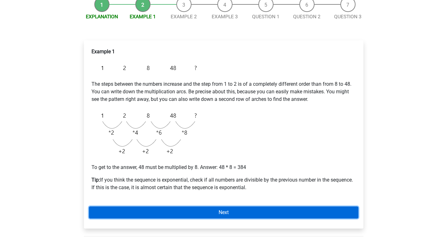
click at [198, 213] on link "Next" at bounding box center [224, 213] width 270 height 12
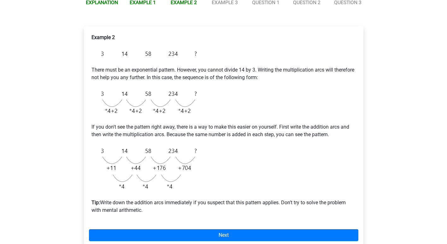
scroll to position [83, 0]
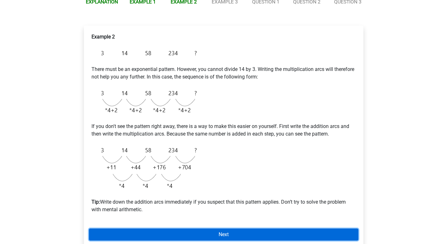
click at [187, 232] on link "Next" at bounding box center [224, 235] width 270 height 12
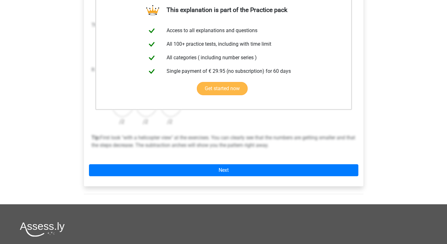
scroll to position [131, 0]
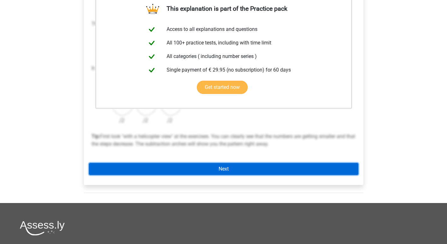
click at [198, 172] on link "Next" at bounding box center [224, 169] width 270 height 12
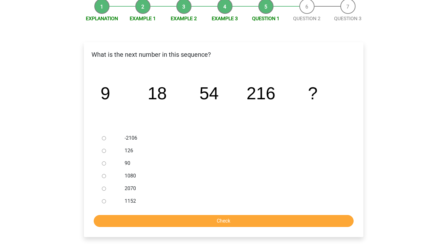
scroll to position [67, 0]
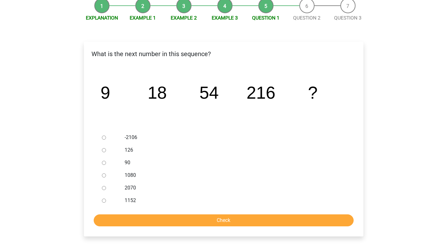
click at [104, 175] on input "1080" at bounding box center [104, 176] width 4 height 4
radio input "true"
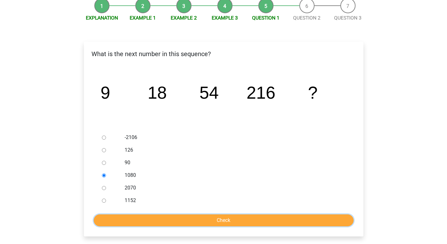
click at [131, 215] on input "Check" at bounding box center [224, 221] width 260 height 12
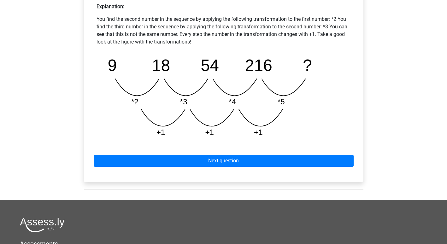
scroll to position [290, 0]
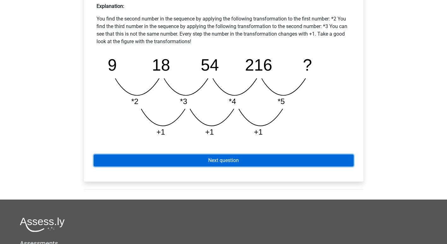
click at [163, 157] on link "Next question" at bounding box center [224, 161] width 260 height 12
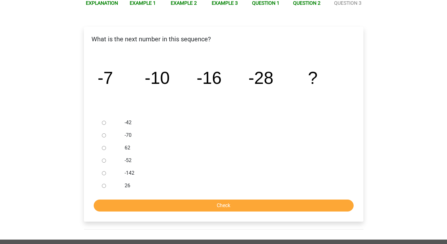
scroll to position [82, 0]
click at [105, 161] on input "-52" at bounding box center [104, 160] width 4 height 4
radio input "true"
click at [148, 208] on input "Check" at bounding box center [224, 205] width 260 height 12
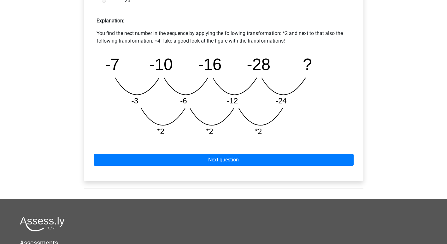
scroll to position [282, 0]
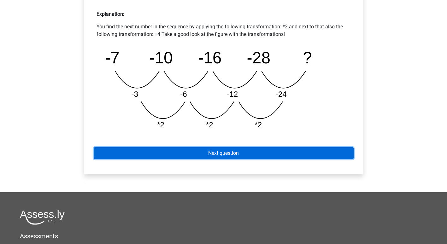
click at [196, 156] on link "Next question" at bounding box center [224, 153] width 260 height 12
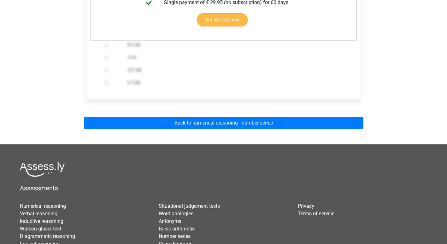
scroll to position [187, 0]
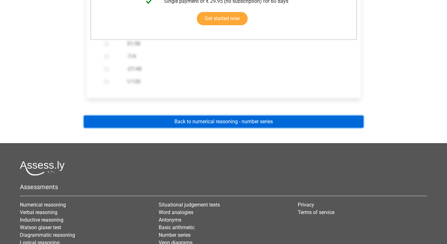
click at [209, 122] on link "Back to numerical reasoning - number series" at bounding box center [224, 122] width 280 height 12
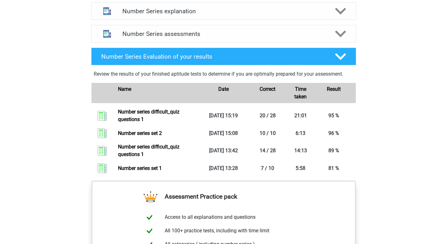
scroll to position [372, 0]
